Goal: Task Accomplishment & Management: Manage account settings

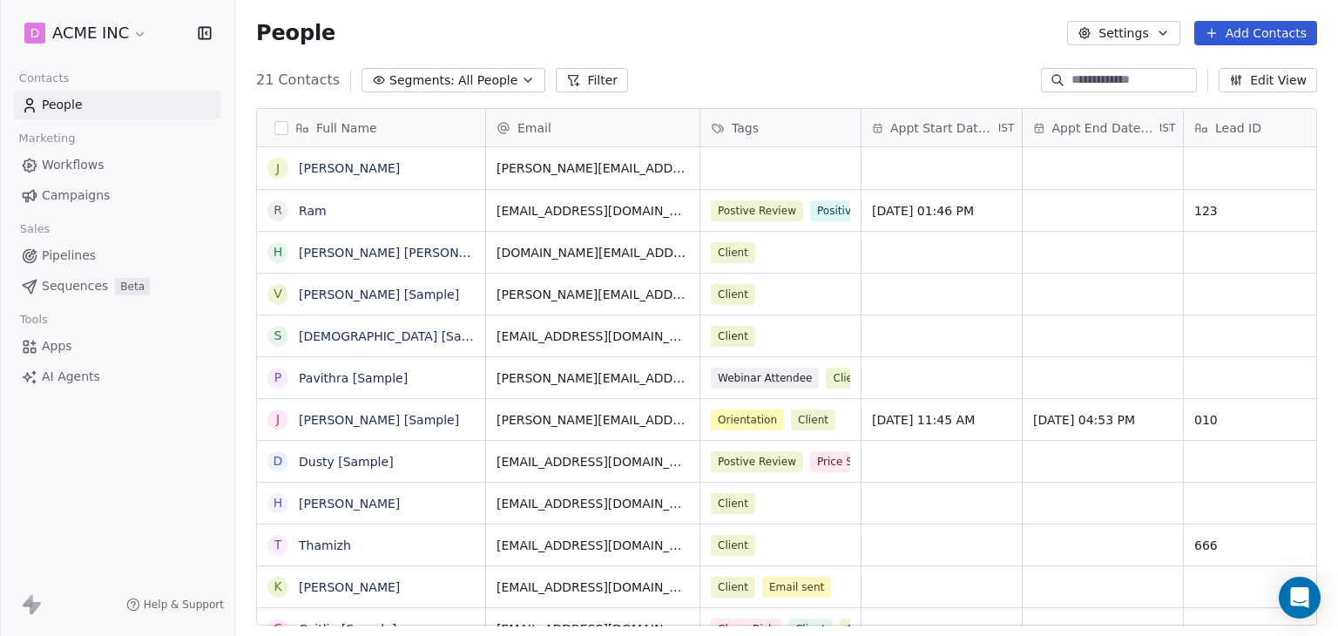
scroll to position [545, 1089]
click at [179, 603] on span "Help & Support" at bounding box center [184, 605] width 80 height 14
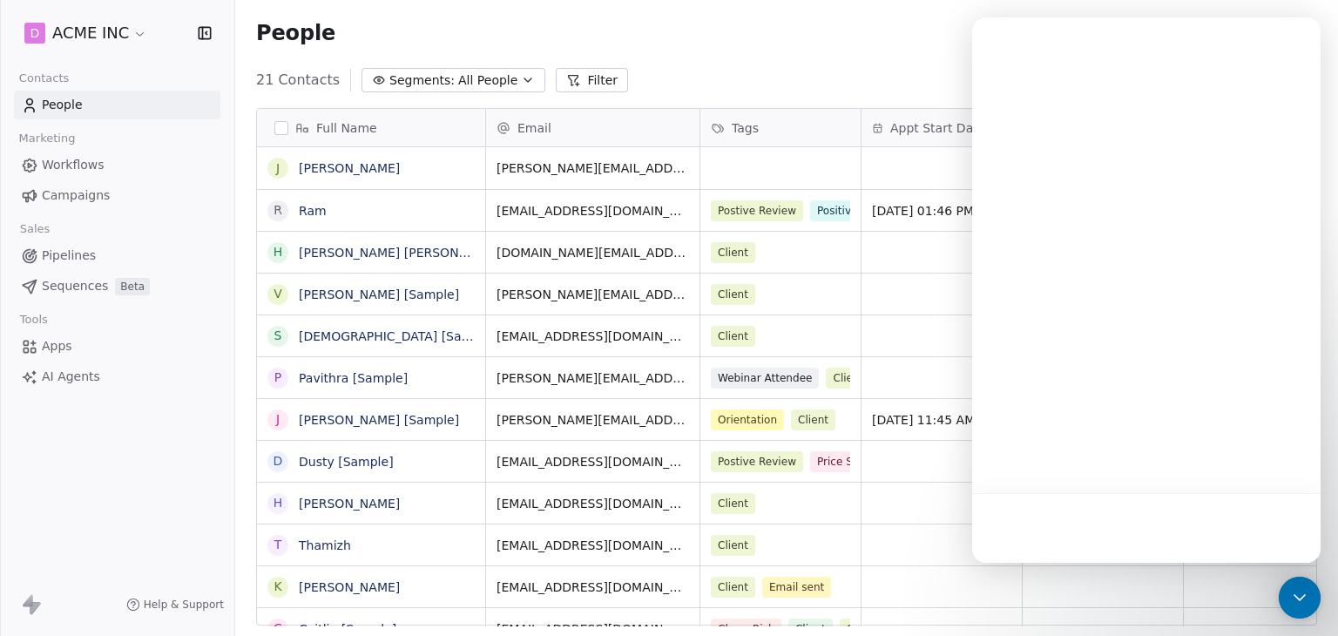
scroll to position [0, 0]
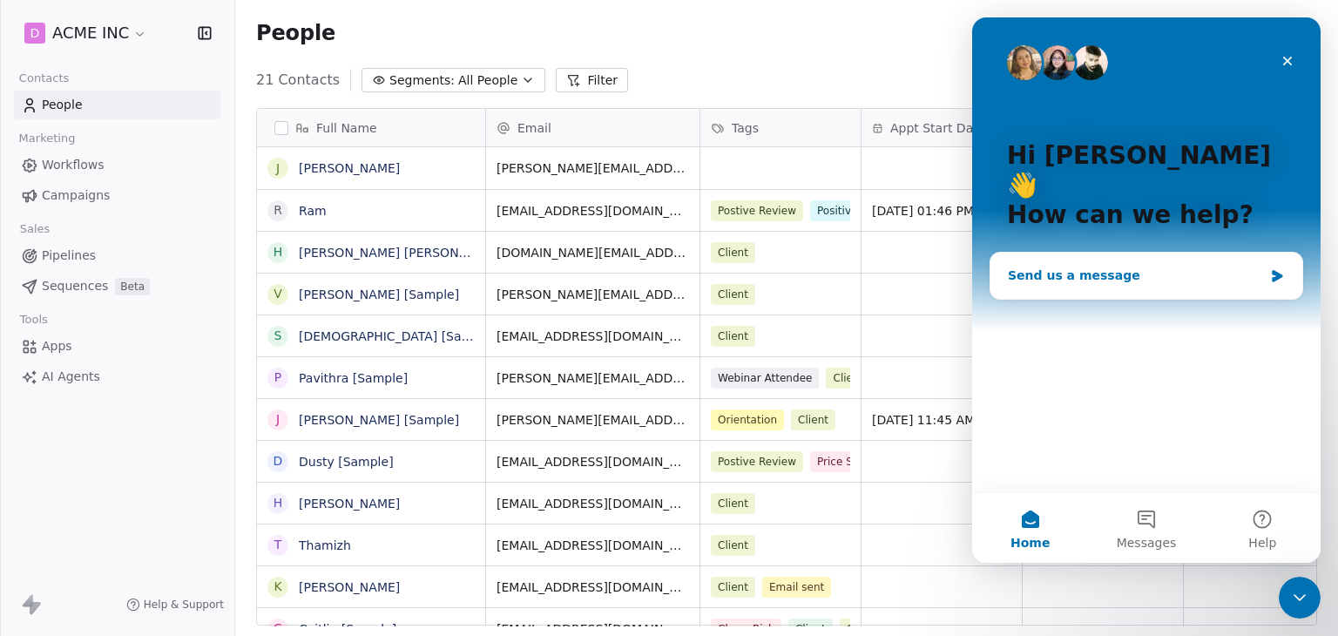
click at [1227, 267] on div "Send us a message" at bounding box center [1135, 276] width 255 height 18
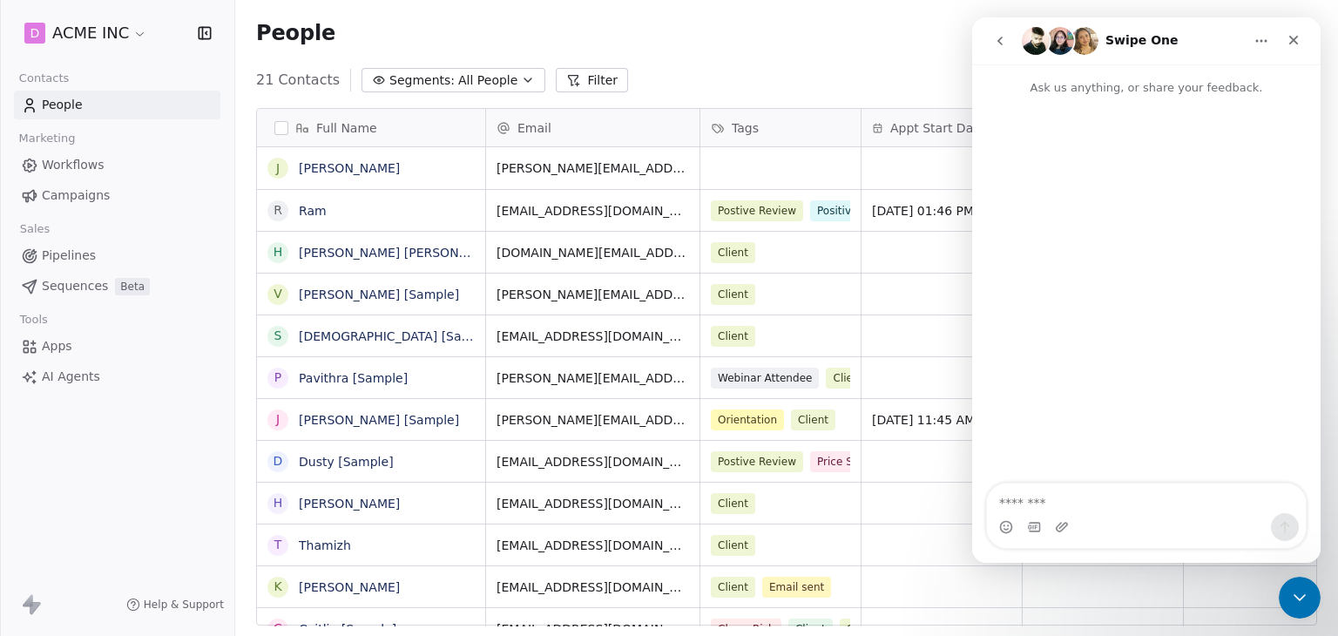
click at [1253, 51] on button "Home" at bounding box center [1261, 40] width 33 height 33
click at [1122, 524] on div "Intercom messenger" at bounding box center [1146, 527] width 319 height 28
click at [1280, 44] on div "Close" at bounding box center [1293, 39] width 31 height 31
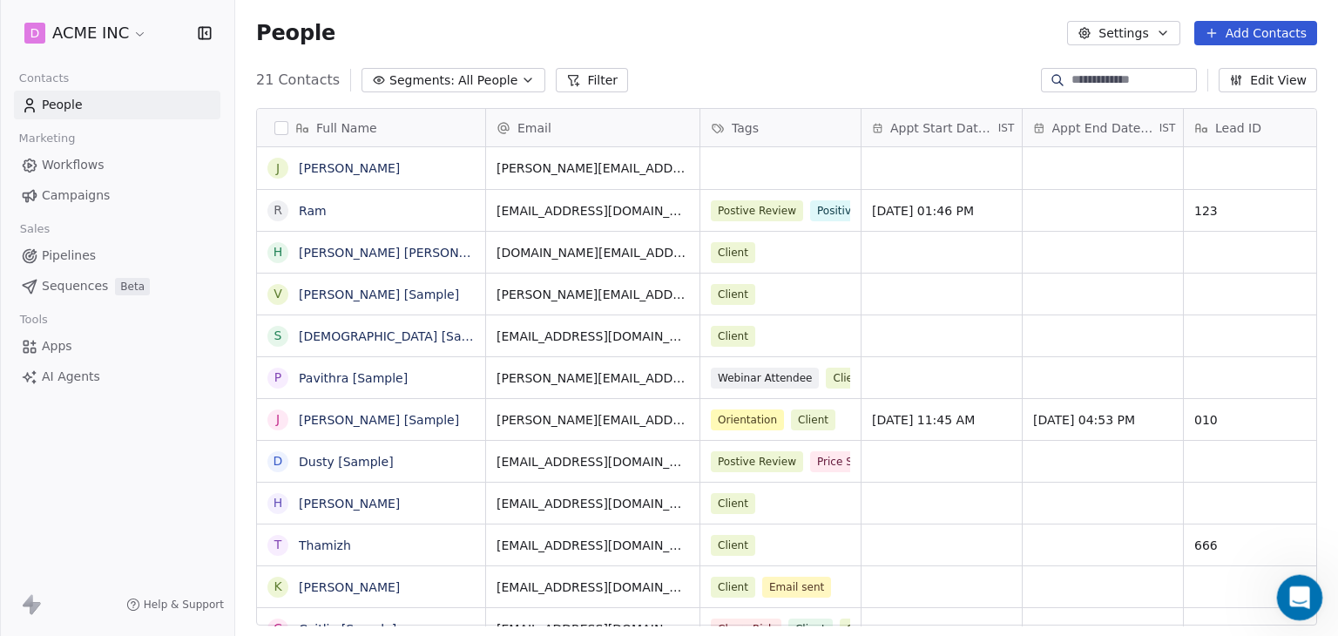
click at [1301, 591] on icon "Open Intercom Messenger" at bounding box center [1297, 595] width 29 height 29
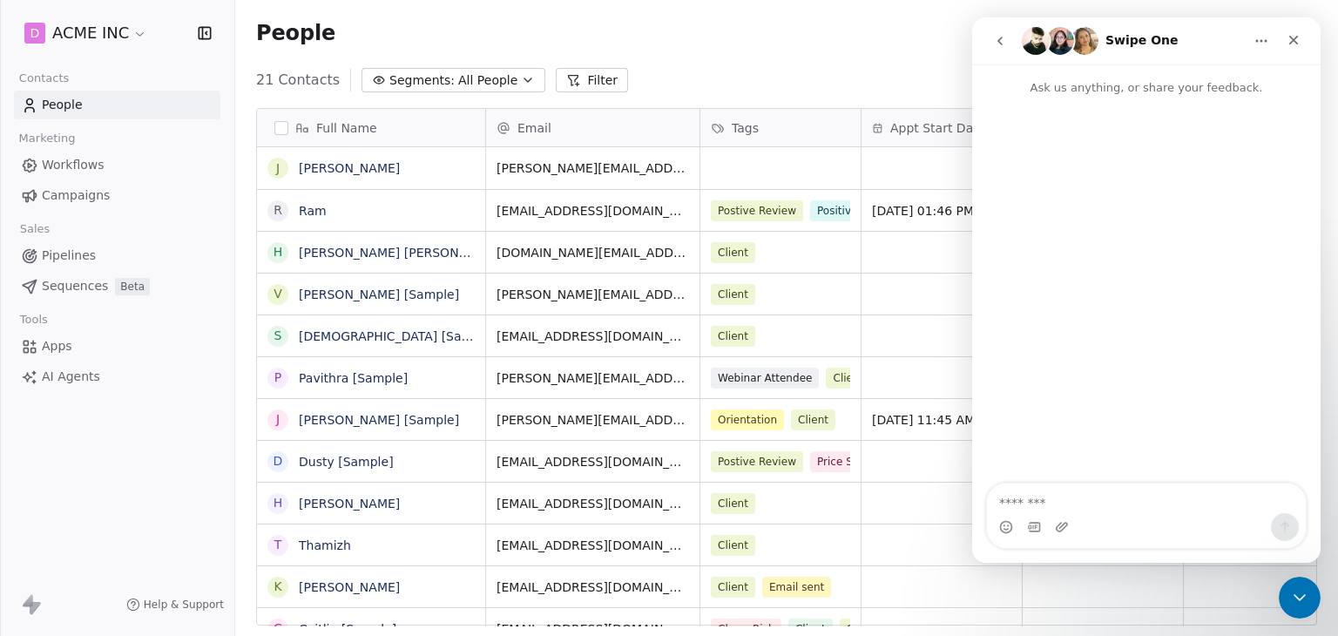
click at [998, 46] on icon "go back" at bounding box center [1000, 41] width 14 height 14
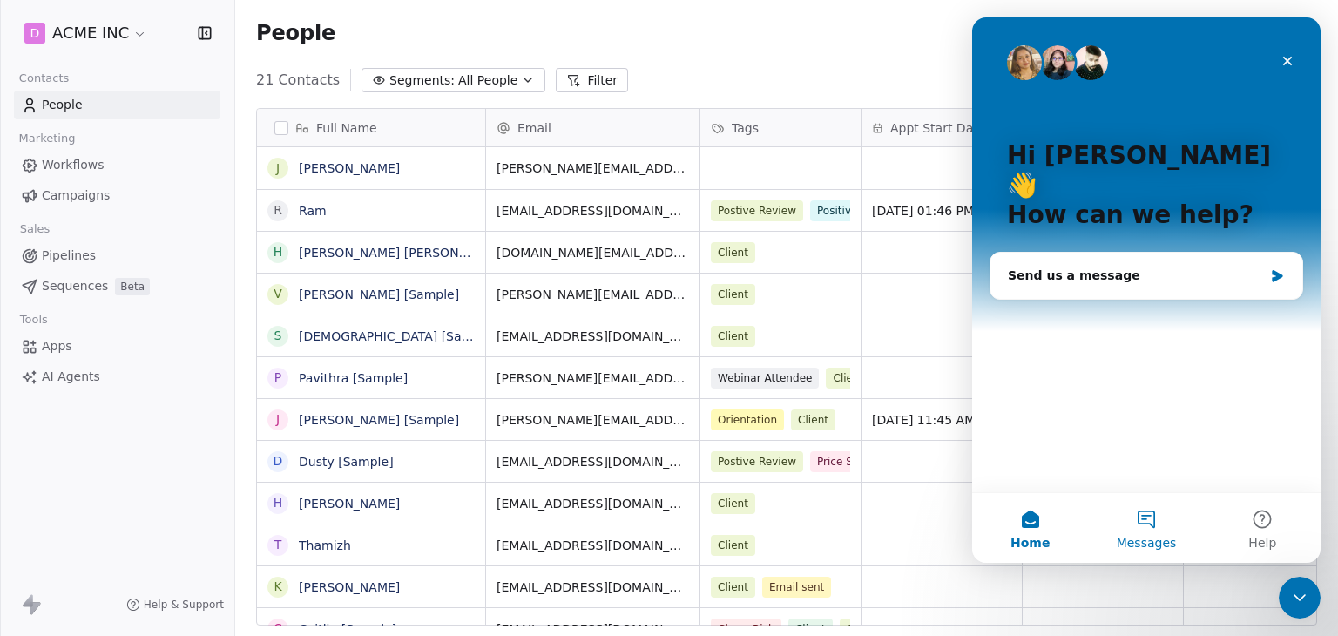
click at [1142, 531] on button "Messages" at bounding box center [1146, 528] width 116 height 70
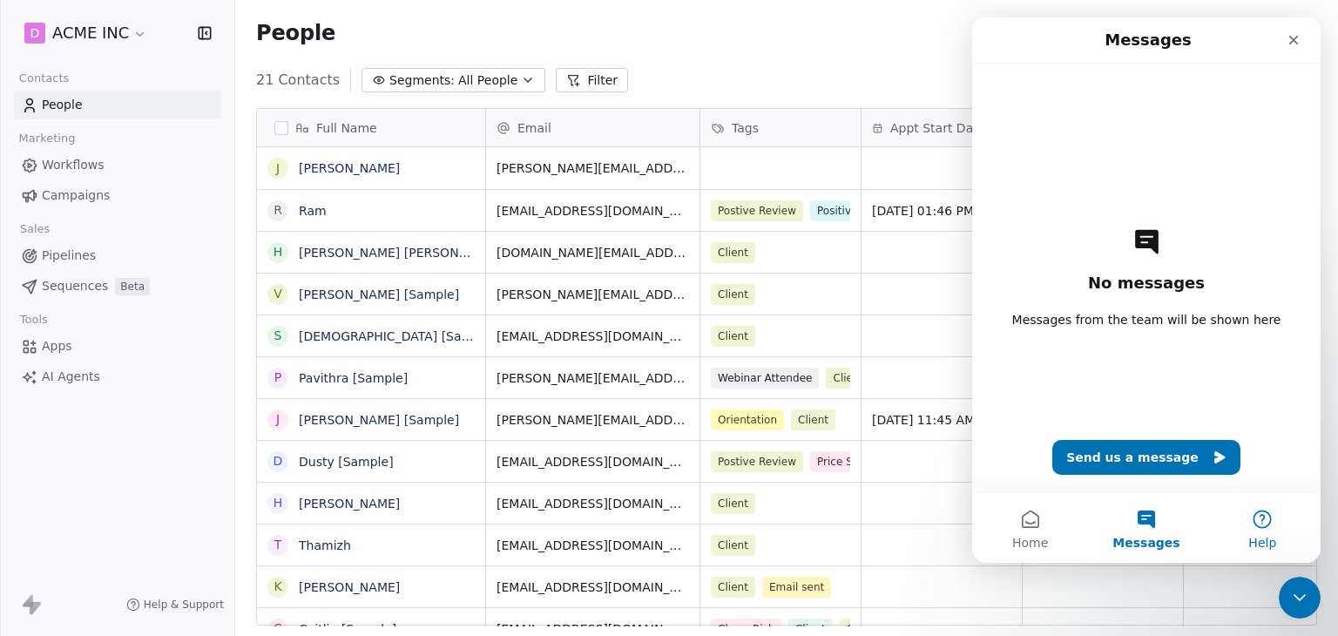
click at [1262, 499] on button "Help" at bounding box center [1263, 528] width 116 height 70
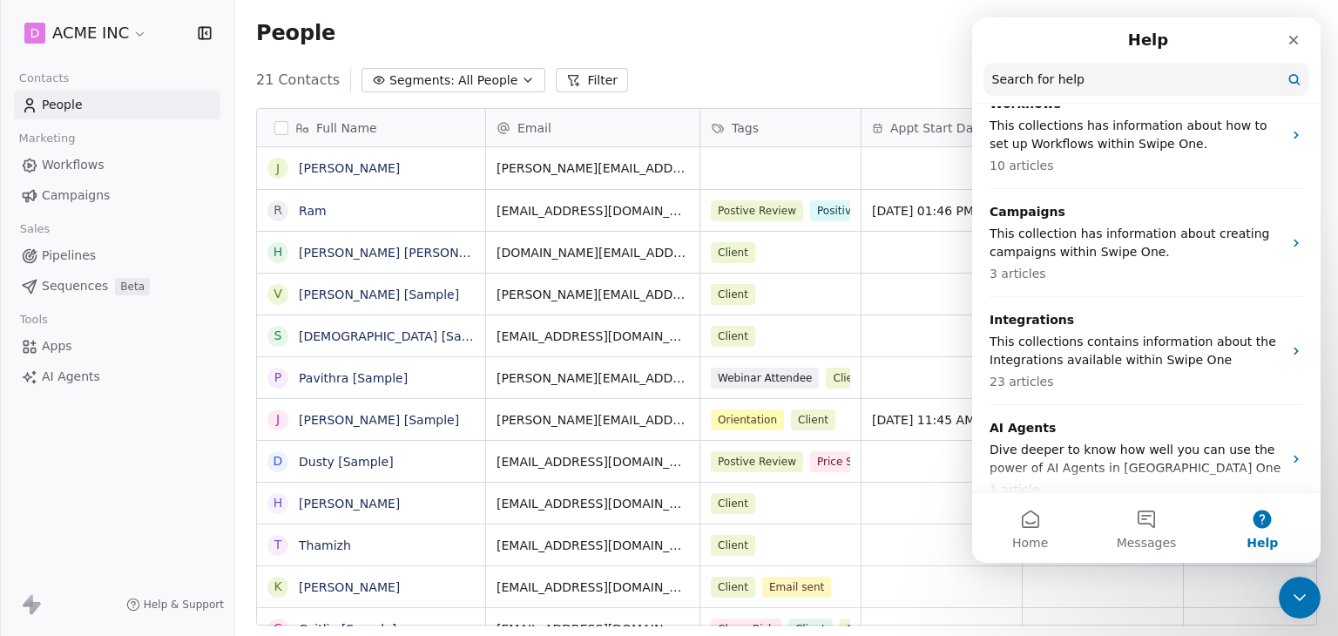
scroll to position [528, 0]
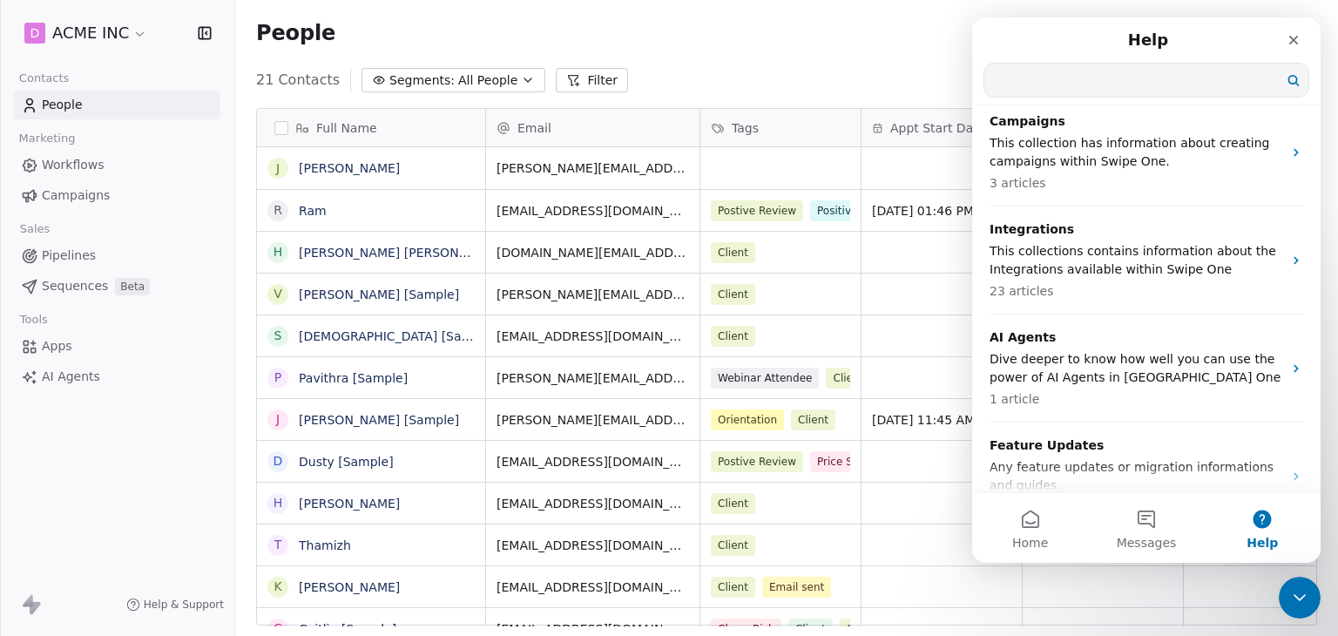
click at [1115, 87] on input "Search for help" at bounding box center [1147, 80] width 324 height 33
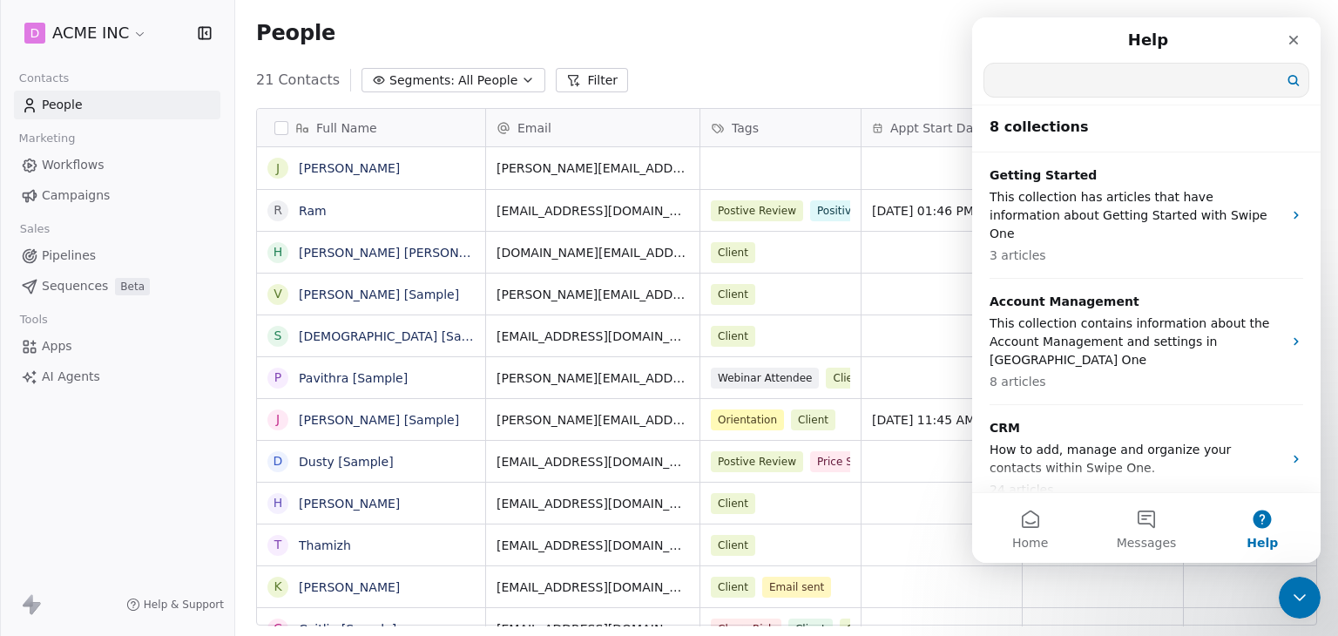
scroll to position [0, 0]
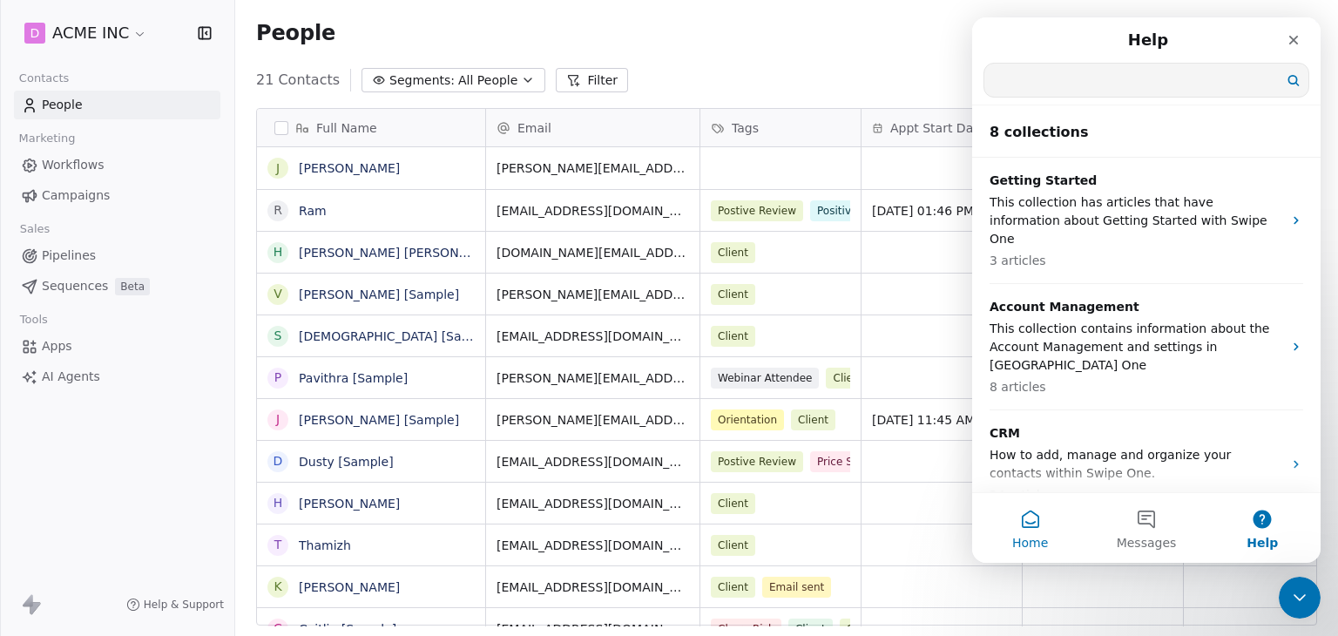
click at [1033, 520] on button "Home" at bounding box center [1030, 528] width 116 height 70
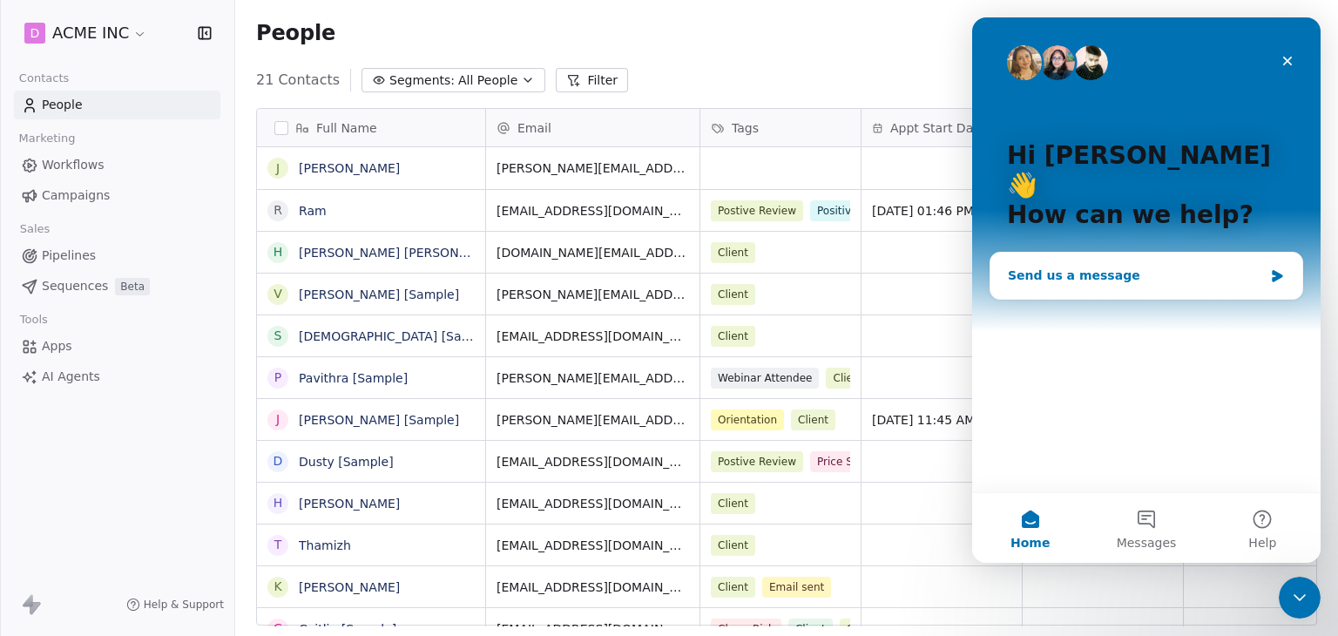
click at [1086, 267] on div "Send us a message" at bounding box center [1135, 276] width 255 height 18
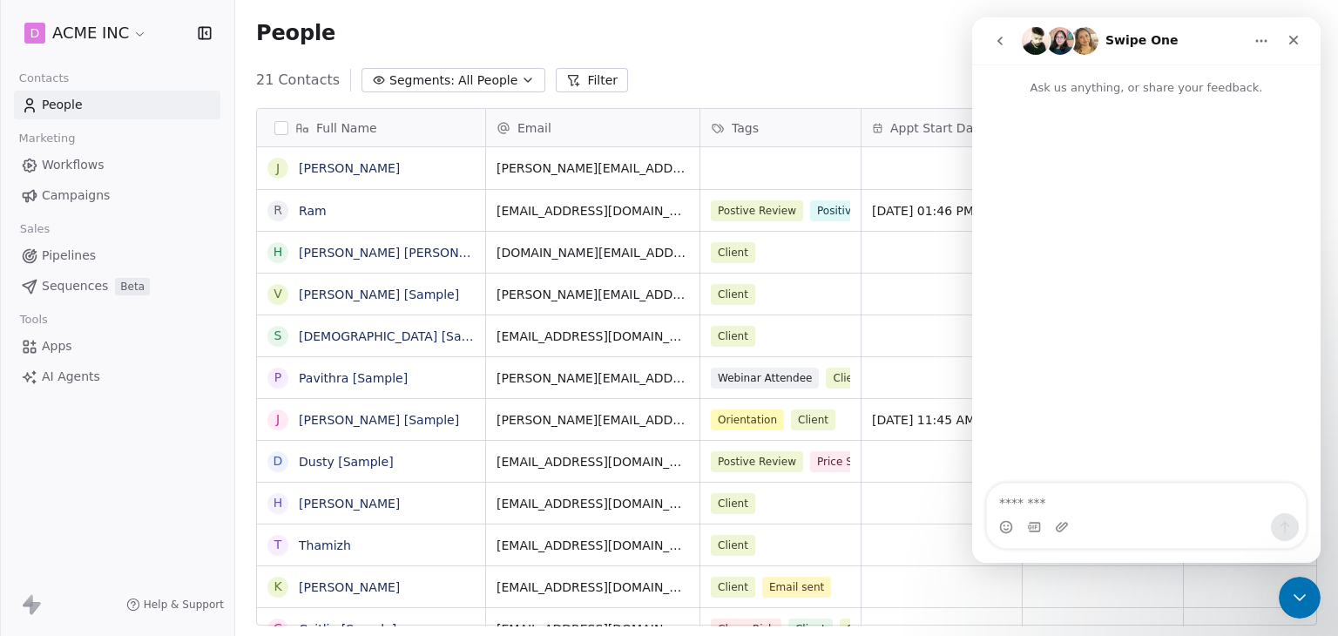
click at [1113, 520] on div "Intercom messenger" at bounding box center [1146, 527] width 319 height 28
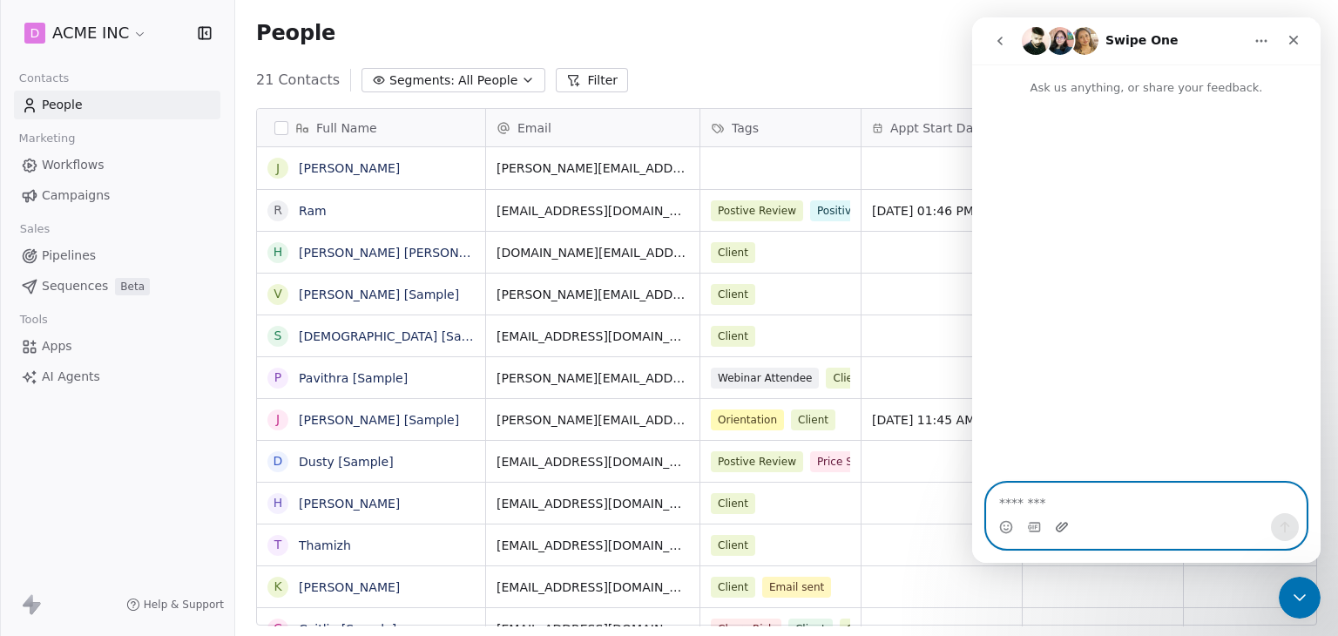
click at [1057, 525] on icon "Upload attachment" at bounding box center [1062, 527] width 12 height 10
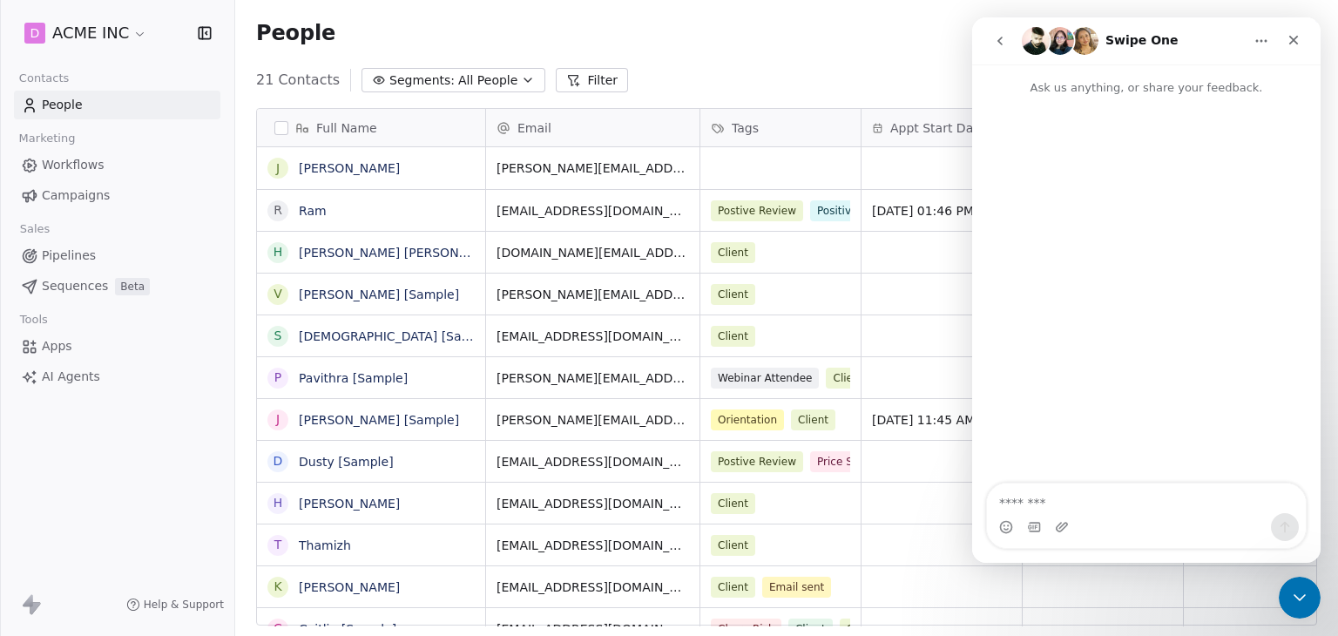
click at [1212, 292] on div "Intercom messenger" at bounding box center [1146, 291] width 349 height 389
click at [1255, 30] on button "Home" at bounding box center [1261, 40] width 33 height 33
click at [1235, 72] on div "Expand window" at bounding box center [1217, 85] width 145 height 36
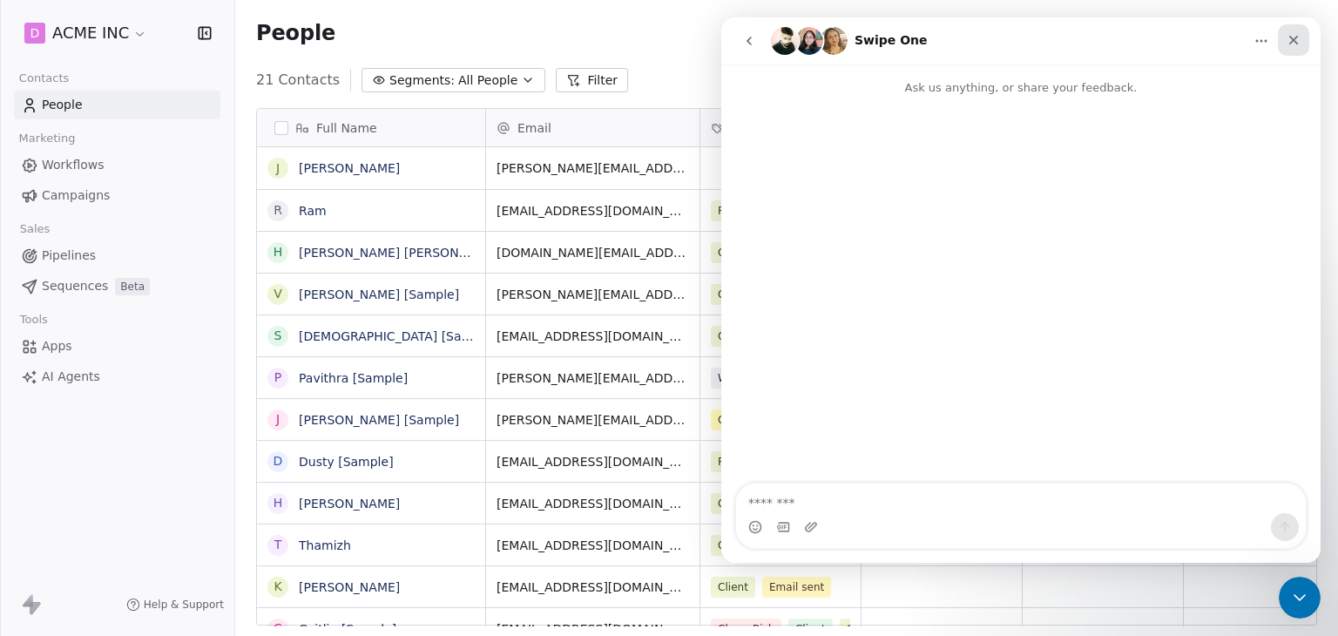
click at [1287, 44] on icon "Close" at bounding box center [1294, 40] width 14 height 14
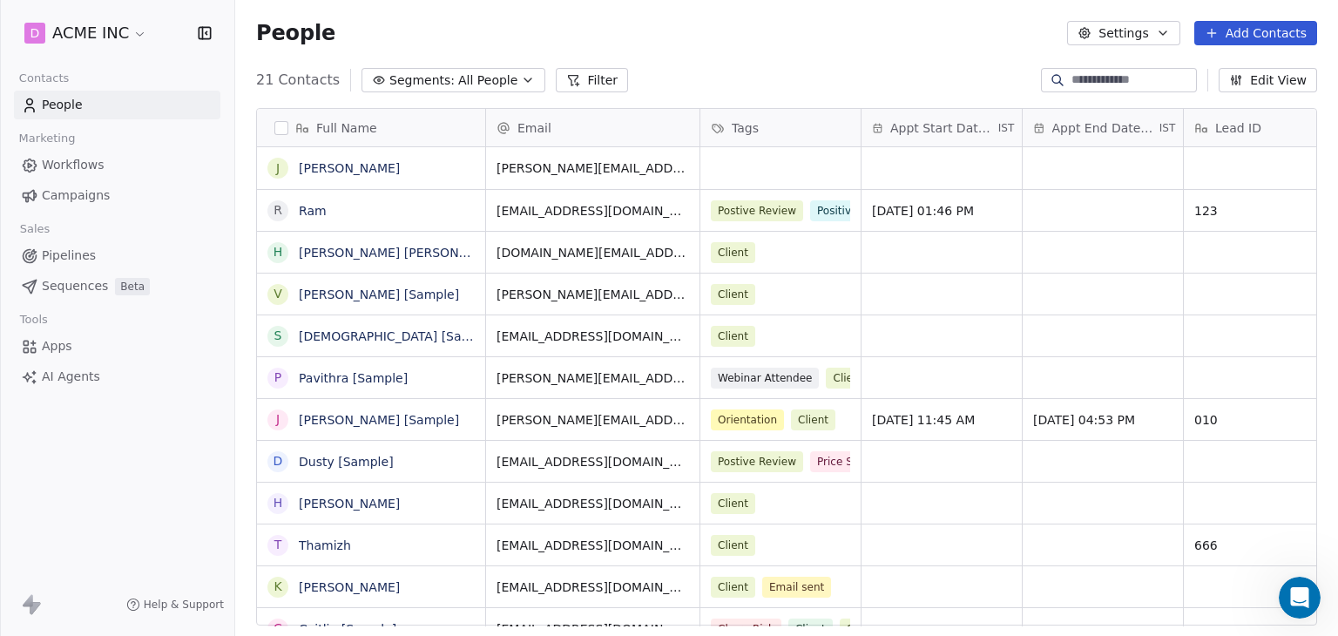
click at [111, 44] on html "D ACME INC Contacts People Marketing Workflows Campaigns Sales Pipelines Sequen…" at bounding box center [669, 318] width 1338 height 636
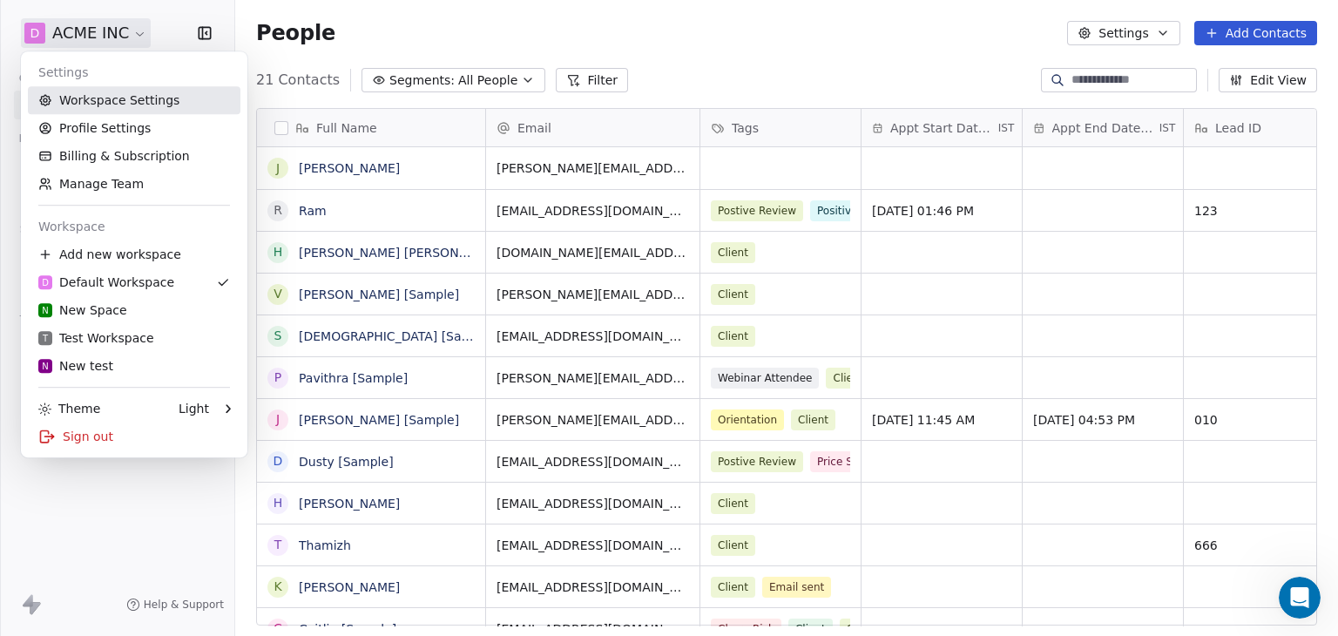
click at [146, 91] on link "Workspace Settings" at bounding box center [134, 100] width 213 height 28
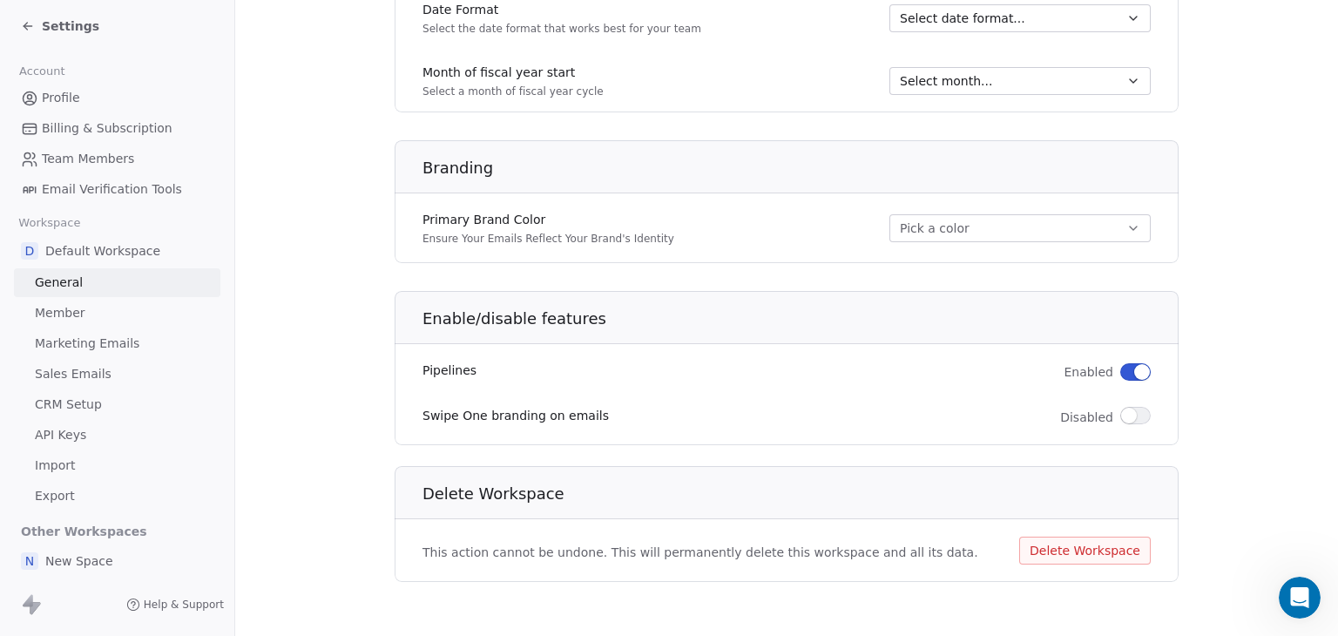
click at [123, 133] on span "Billing & Subscription" at bounding box center [107, 128] width 131 height 18
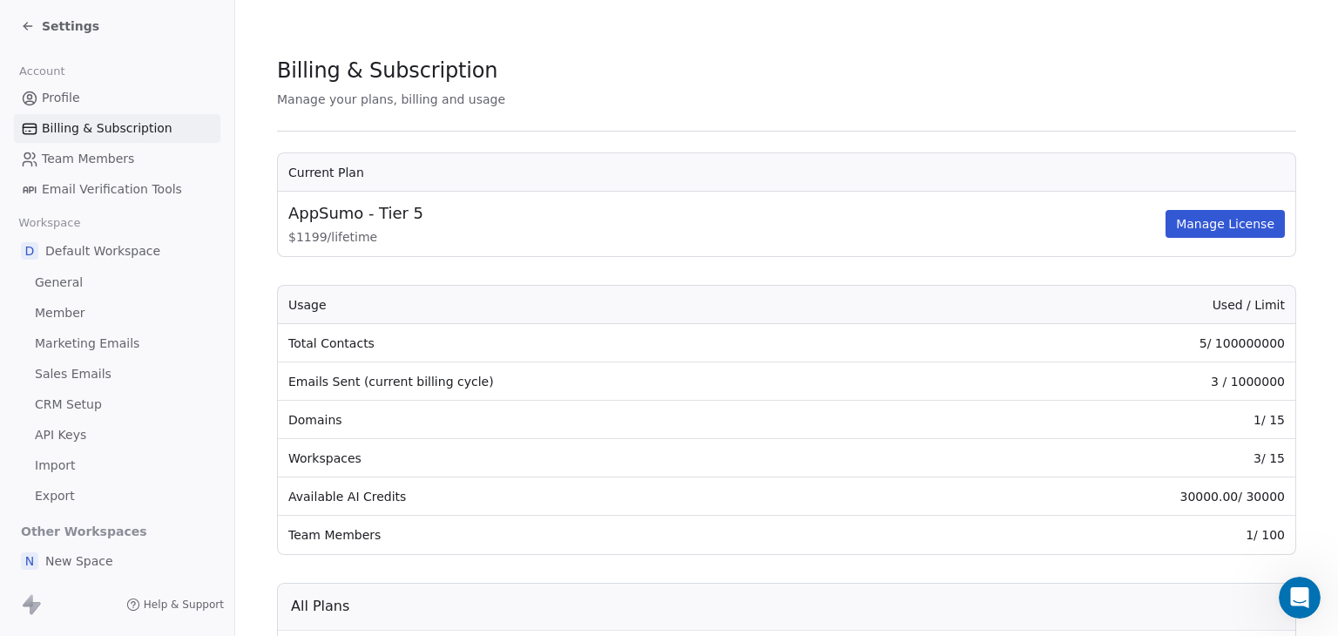
click at [35, 25] on div "Settings" at bounding box center [60, 25] width 78 height 17
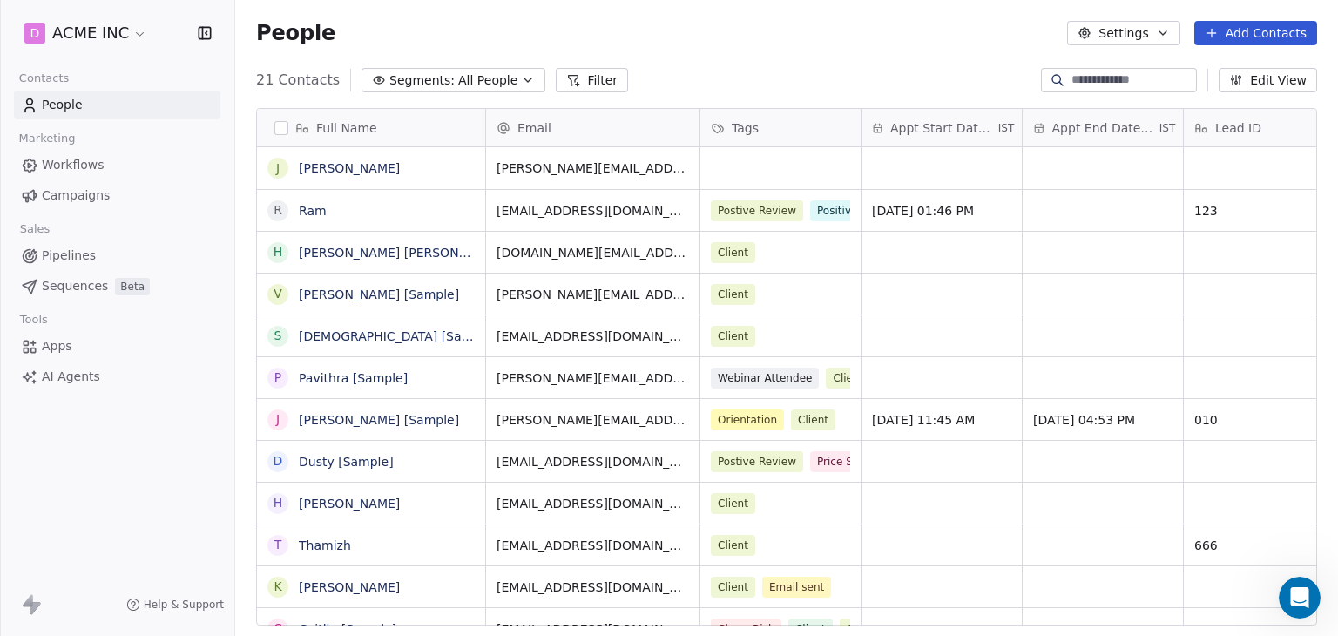
scroll to position [545, 1089]
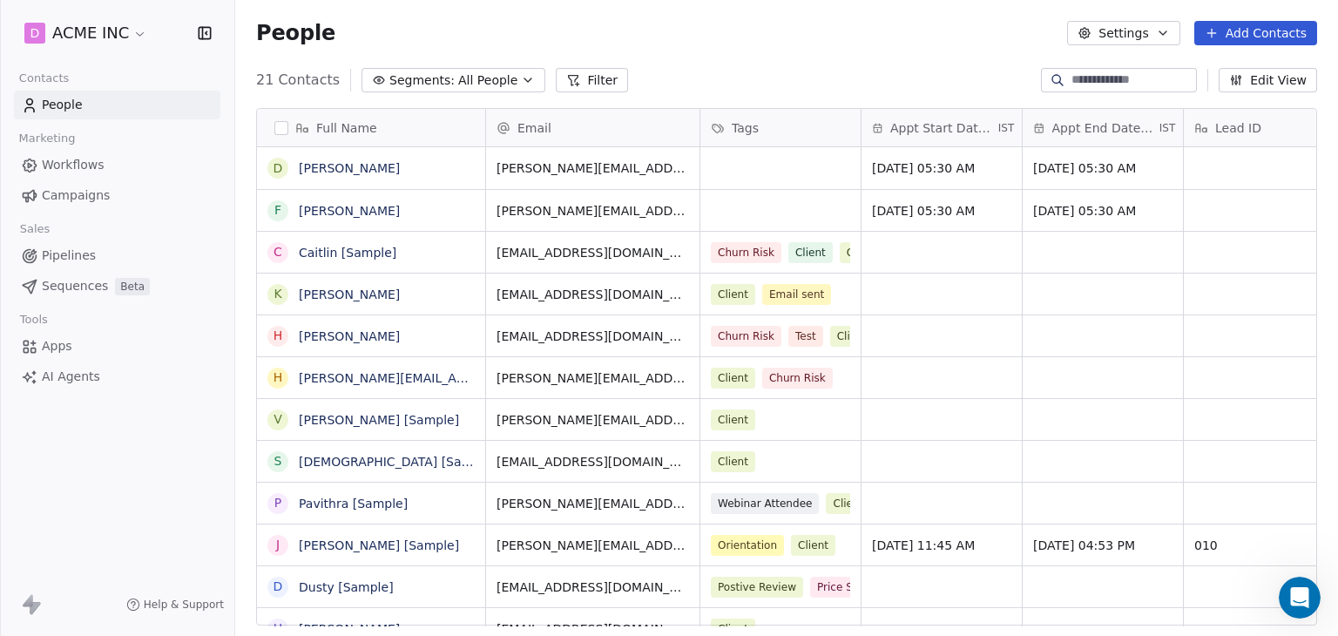
click at [26, 608] on icon at bounding box center [31, 604] width 21 height 21
click at [35, 600] on icon at bounding box center [31, 604] width 21 height 21
click at [139, 605] on rect at bounding box center [133, 605] width 14 height 14
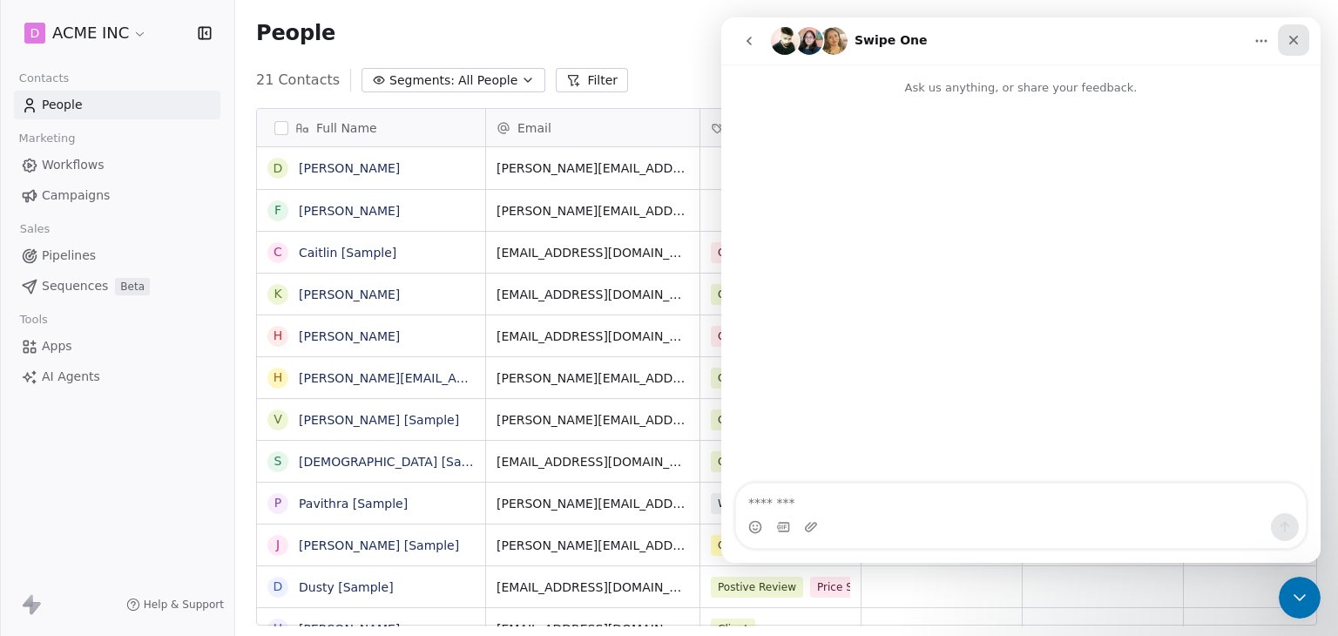
click at [1293, 31] on div "Close" at bounding box center [1293, 39] width 31 height 31
